Goal: Navigation & Orientation: Go to known website

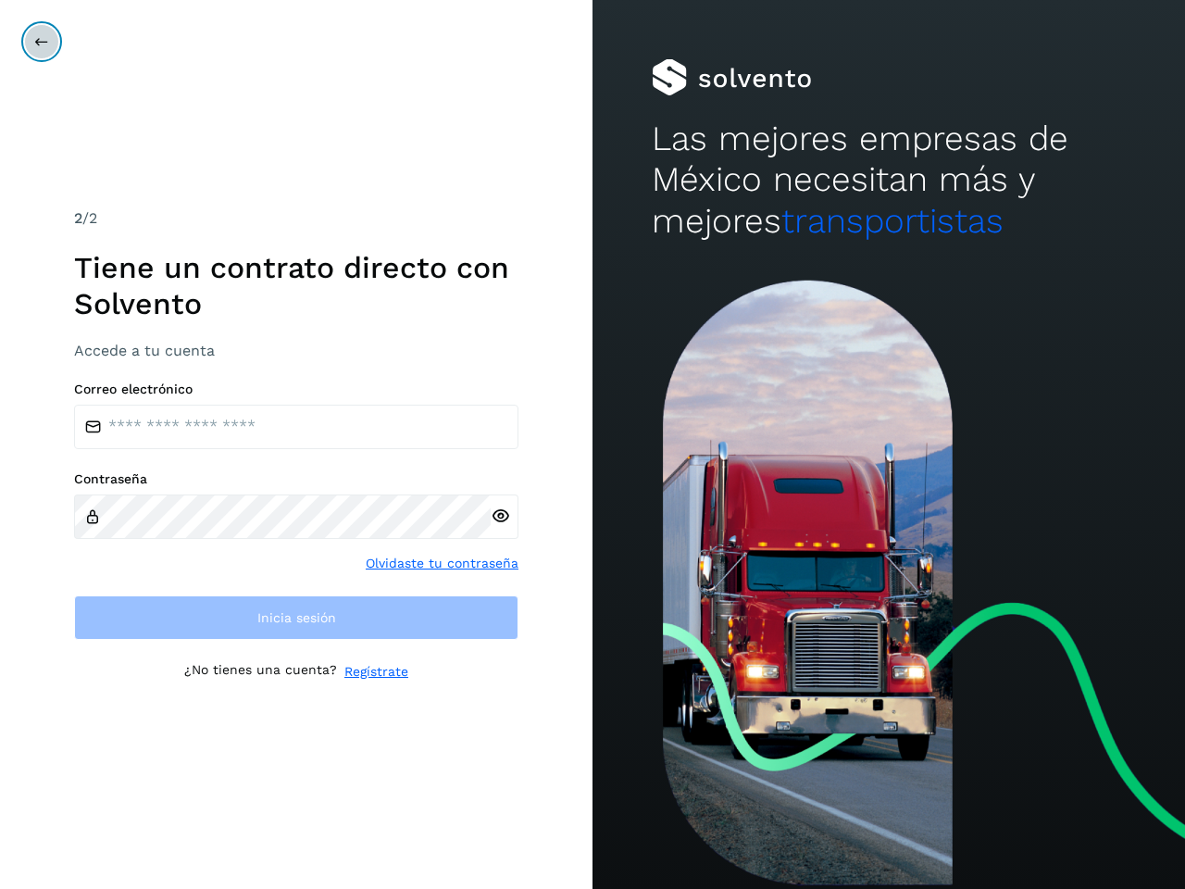
click at [42, 42] on icon at bounding box center [41, 41] width 15 height 15
click at [500, 516] on icon at bounding box center [500, 515] width 19 height 19
click at [443, 563] on link "Olvidaste tu contraseña" at bounding box center [442, 563] width 153 height 19
click at [376, 671] on link "Regístrate" at bounding box center [376, 671] width 64 height 19
